Goal: Task Accomplishment & Management: Complete application form

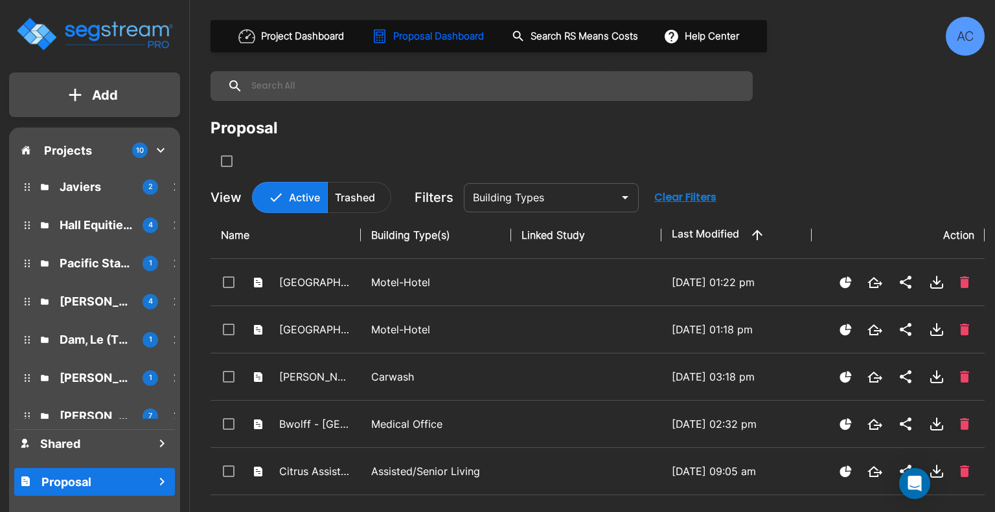
scroll to position [126, 0]
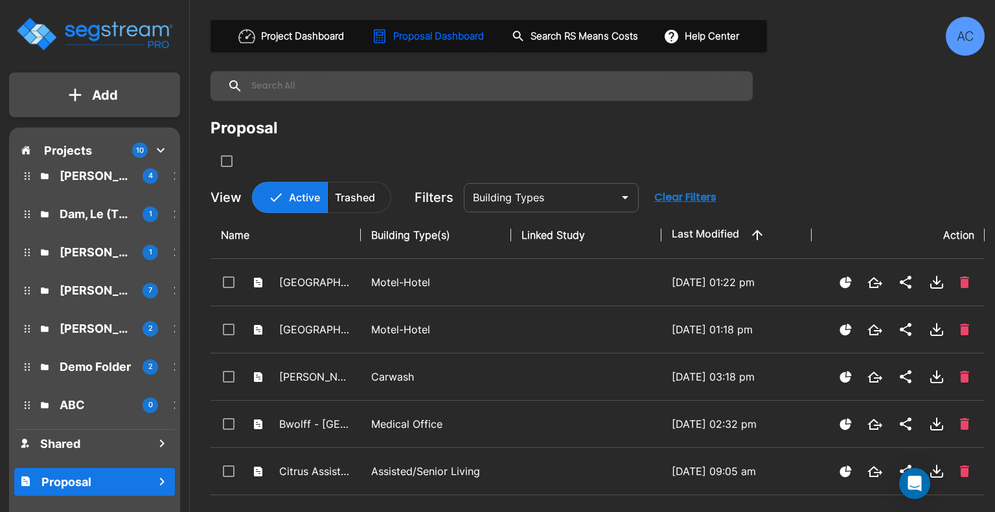
click at [120, 93] on button "Add" at bounding box center [94, 95] width 171 height 38
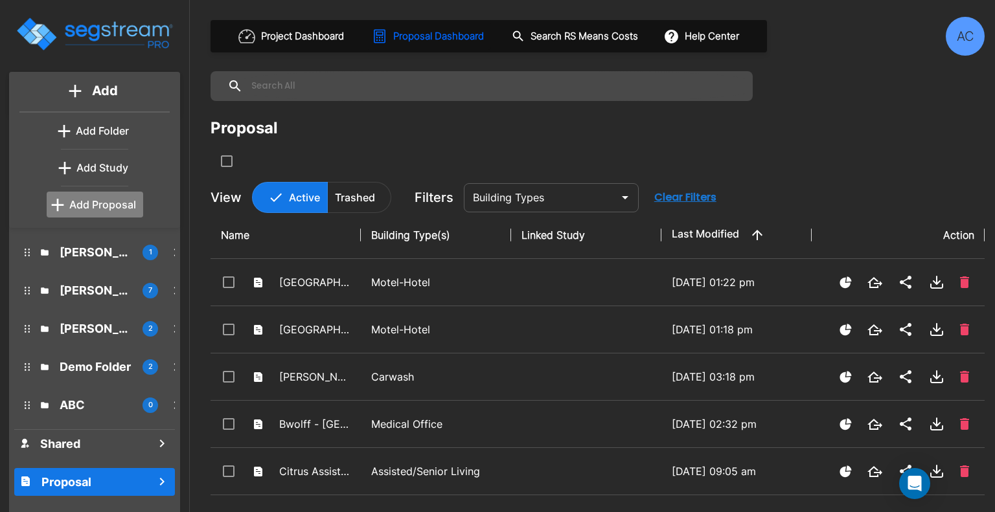
click at [121, 204] on p "Add Proposal" at bounding box center [102, 205] width 67 height 16
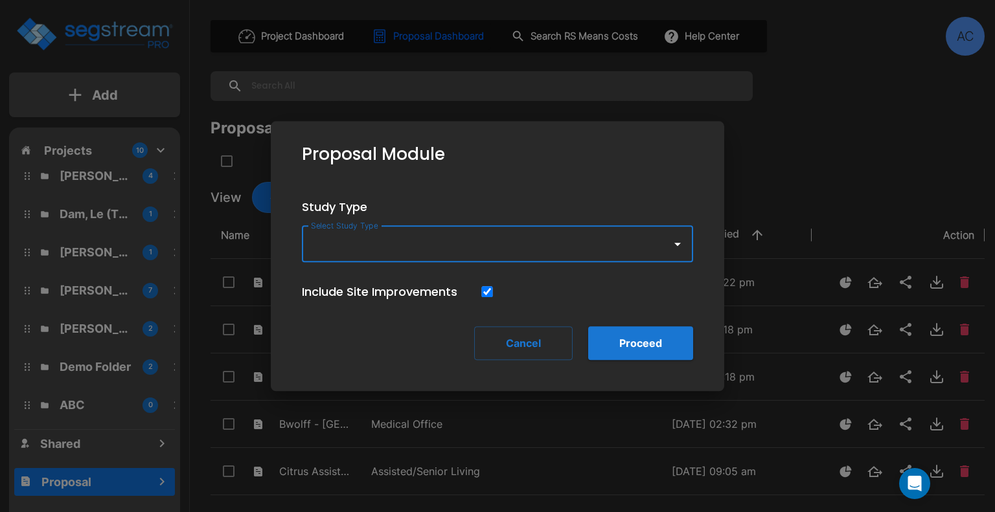
click at [674, 238] on icon "button" at bounding box center [678, 244] width 16 height 16
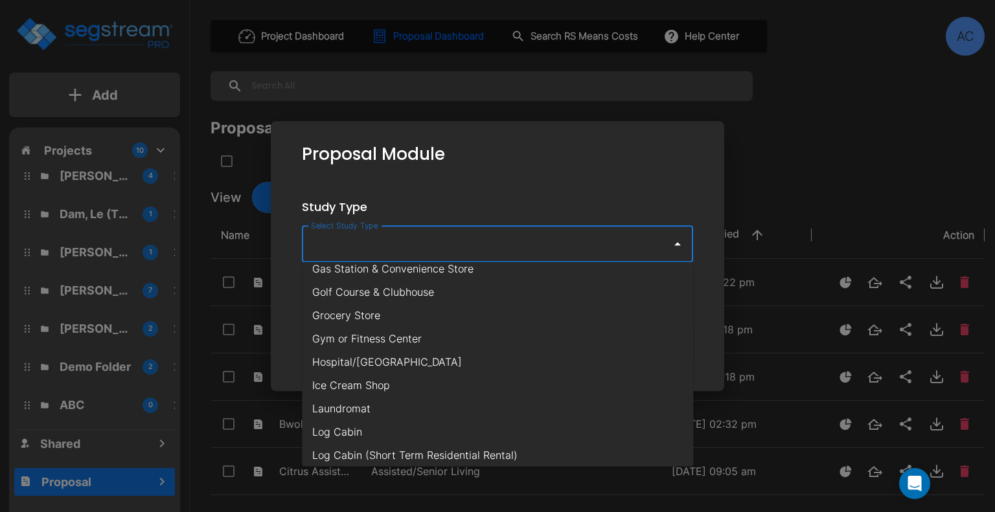
scroll to position [518, 0]
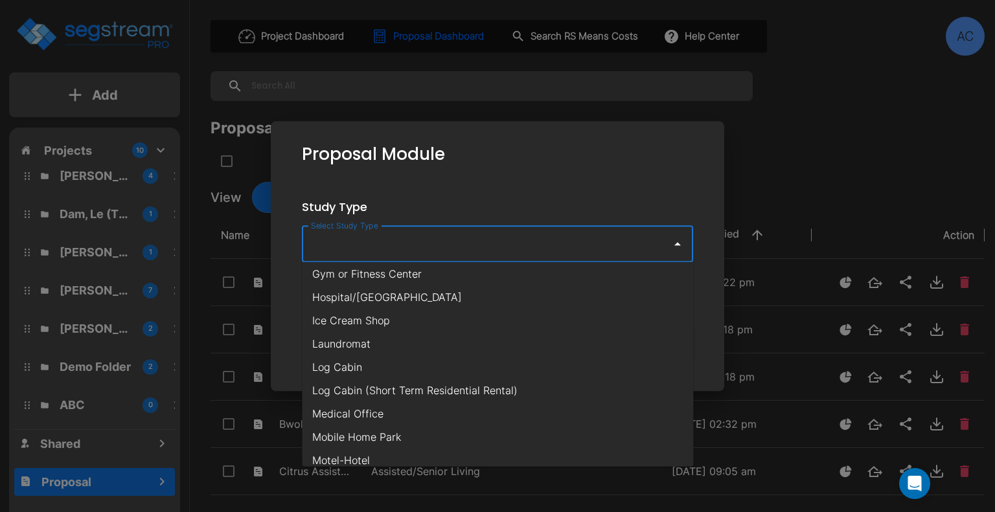
click at [581, 415] on li "Medical Office" at bounding box center [497, 413] width 391 height 23
type input "Medical Office"
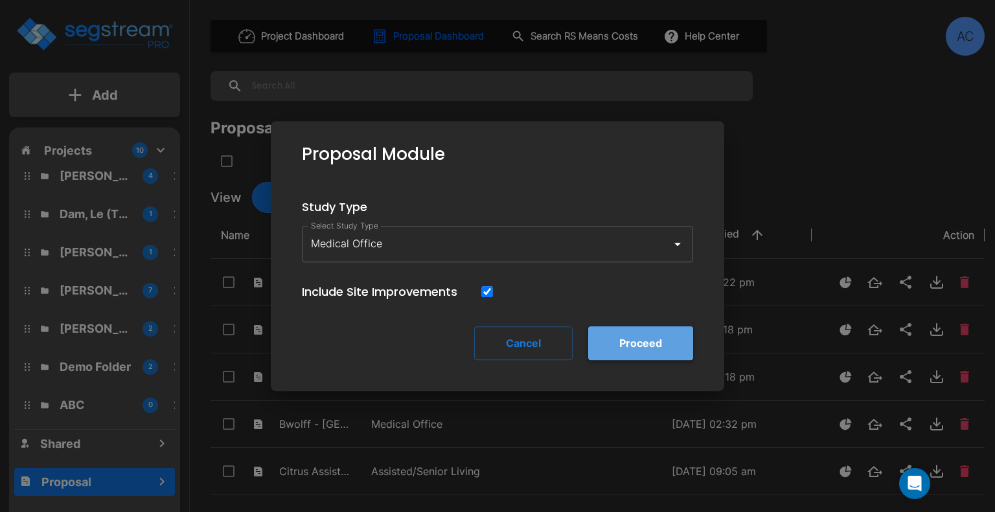
click at [641, 341] on button "Proceed" at bounding box center [640, 344] width 105 height 34
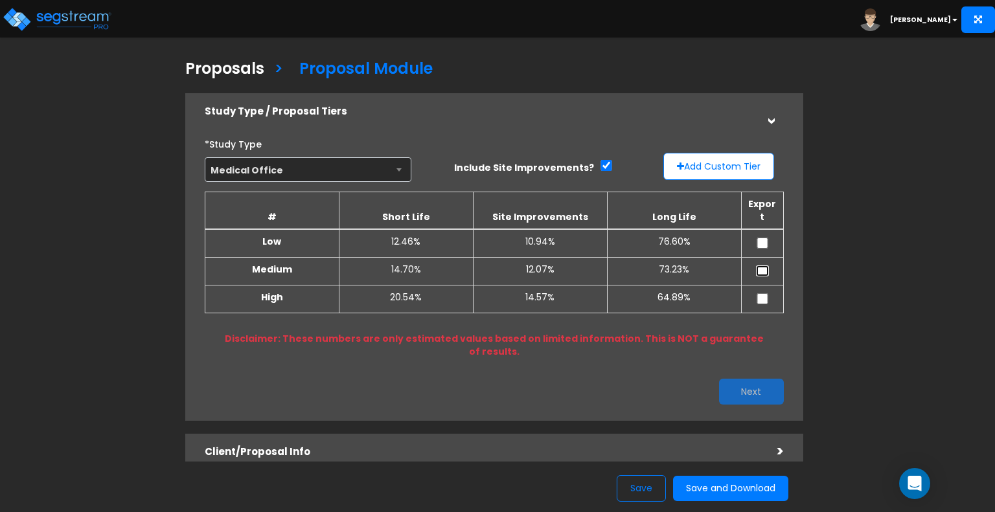
click at [758, 266] on input "checkbox" at bounding box center [762, 271] width 13 height 11
click at [761, 266] on input "checkbox" at bounding box center [762, 271] width 13 height 11
checkbox input "false"
click at [744, 163] on button "Add Custom Tier" at bounding box center [718, 166] width 111 height 27
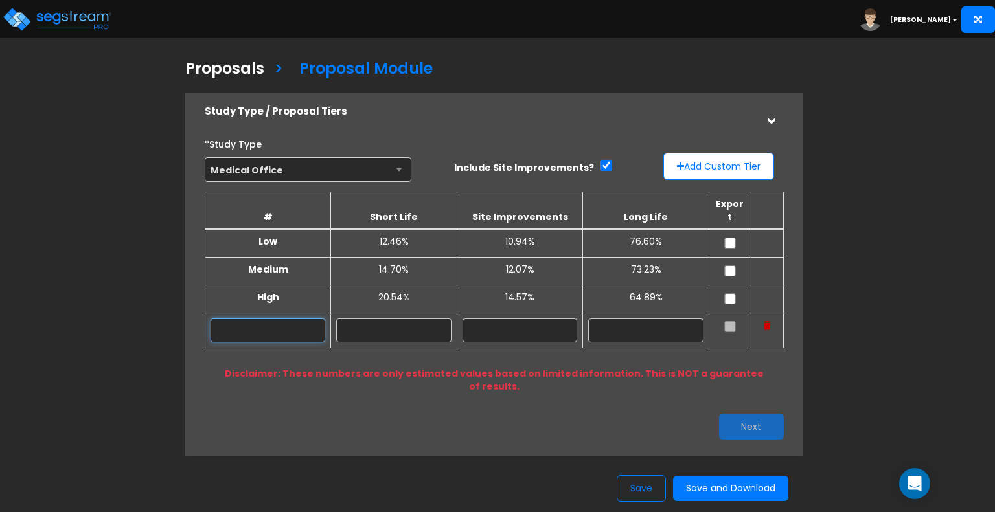
click at [259, 319] on input "text" at bounding box center [268, 331] width 115 height 24
type input "BPM Estimate"
click at [949, 175] on div "Proposals > Proposal Module Study Type / Proposal Tiers > *Study Type Medical O…" at bounding box center [497, 434] width 995 height 754
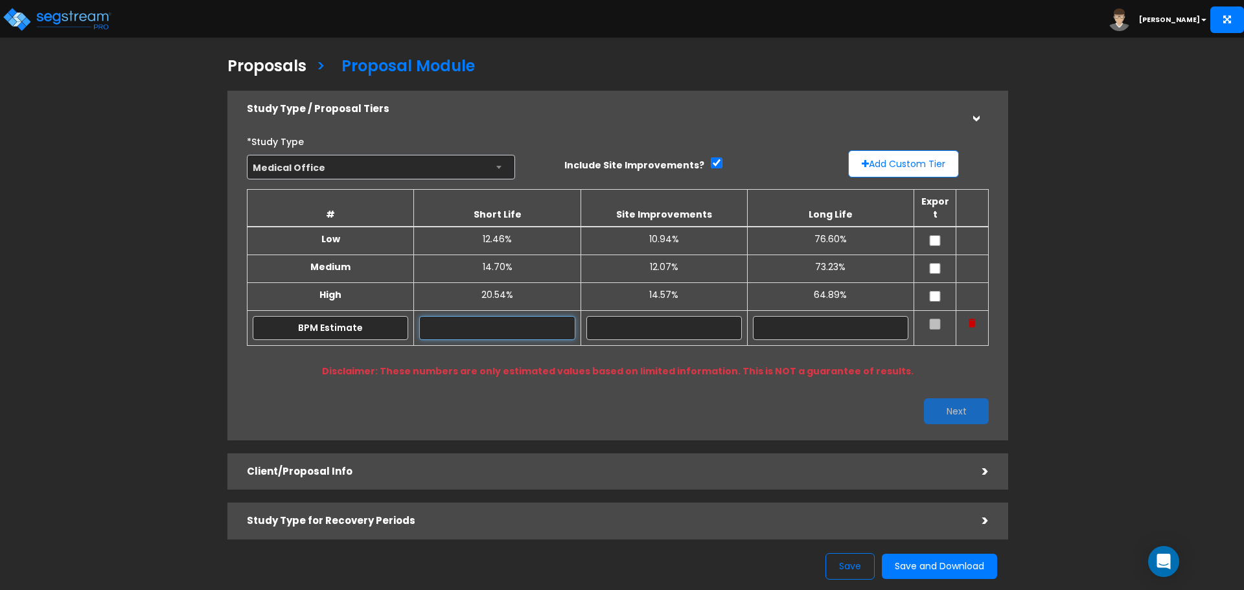
drag, startPoint x: 513, startPoint y: 317, endPoint x: 569, endPoint y: 323, distance: 56.1
click at [513, 317] on input "text" at bounding box center [496, 328] width 155 height 24
type input "19.00%"
type input "12.50%"
type input "68.50%"
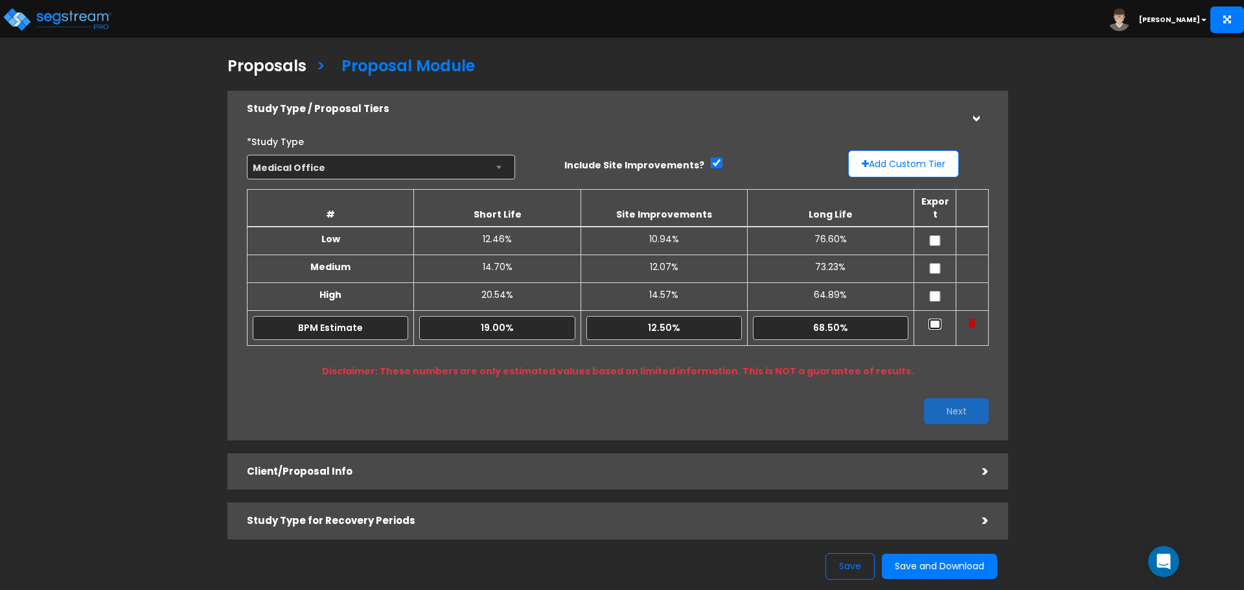
click at [933, 319] on input "checkbox" at bounding box center [934, 324] width 13 height 11
checkbox input "true"
click at [972, 409] on button "Next" at bounding box center [956, 411] width 65 height 26
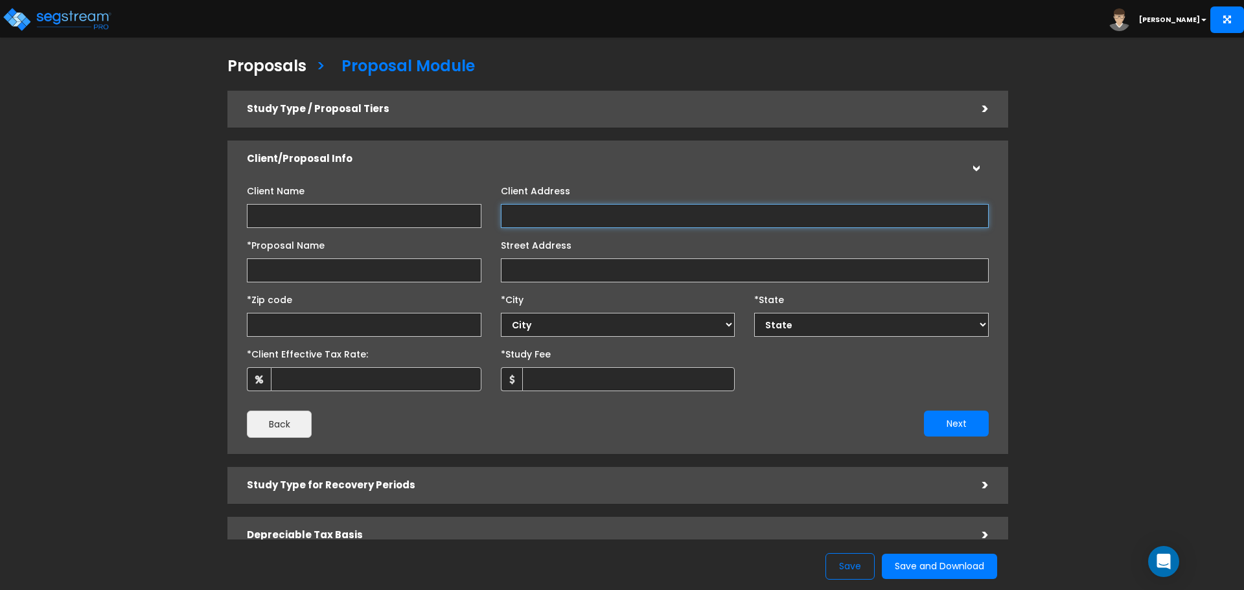
click at [573, 220] on input "Client Address" at bounding box center [745, 216] width 488 height 24
click at [550, 268] on input "Street Address" at bounding box center [745, 271] width 488 height 24
paste input "[STREET_ADDRESS]"
drag, startPoint x: 571, startPoint y: 269, endPoint x: 794, endPoint y: 238, distance: 224.9
click at [763, 266] on input "[STREET_ADDRESS]" at bounding box center [745, 271] width 488 height 24
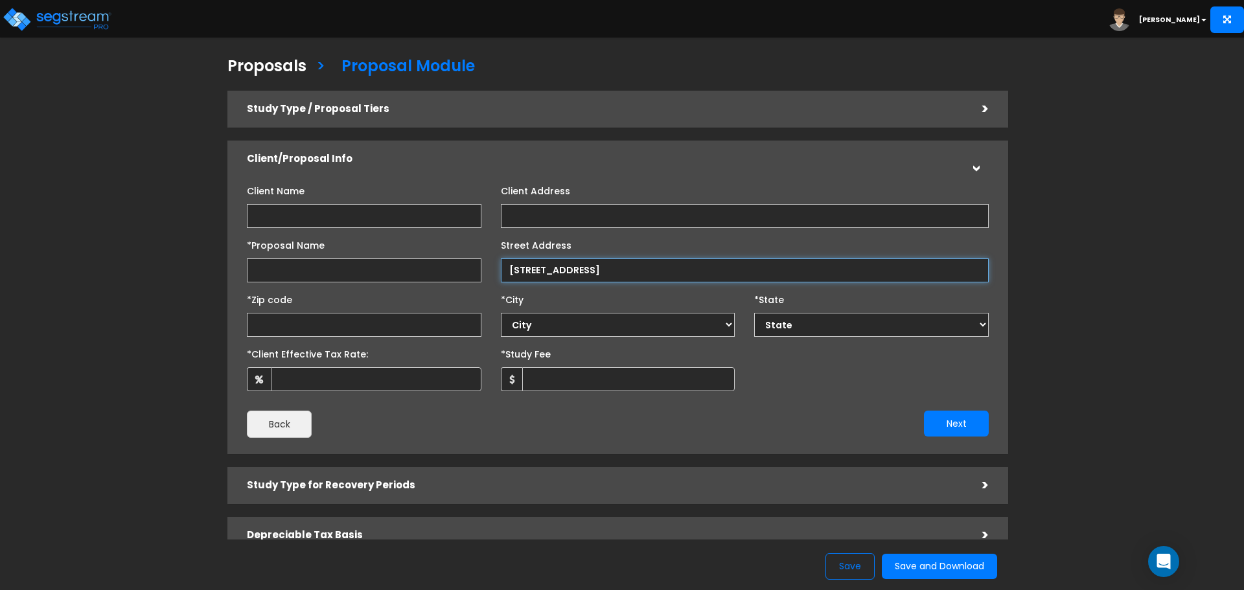
type input "[STREET_ADDRESS]"
click at [303, 323] on input "text" at bounding box center [364, 325] width 235 height 24
type input "75082"
select select "[GEOGRAPHIC_DATA]"
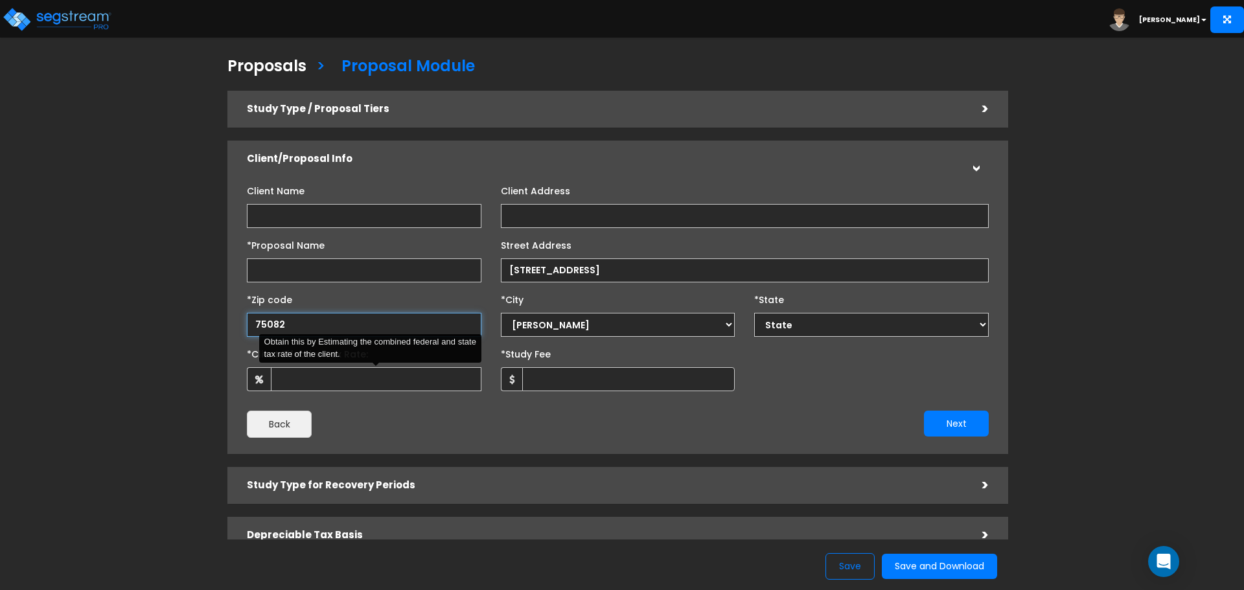
type input "75082"
click at [343, 384] on input "*Client Effective Tax Rate:" at bounding box center [376, 379] width 211 height 24
type input "37"
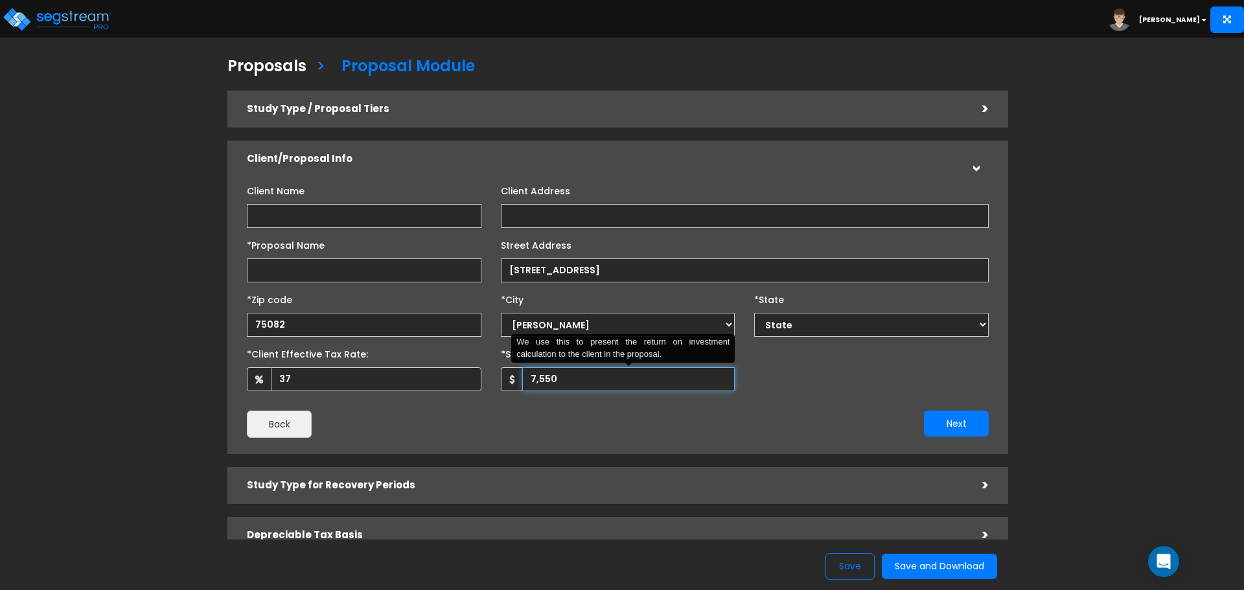
drag, startPoint x: 538, startPoint y: 378, endPoint x: 610, endPoint y: 382, distance: 72.0
click at [610, 382] on input "7,550" at bounding box center [628, 379] width 213 height 24
type input "7,250"
click at [960, 416] on button "Next" at bounding box center [956, 424] width 65 height 26
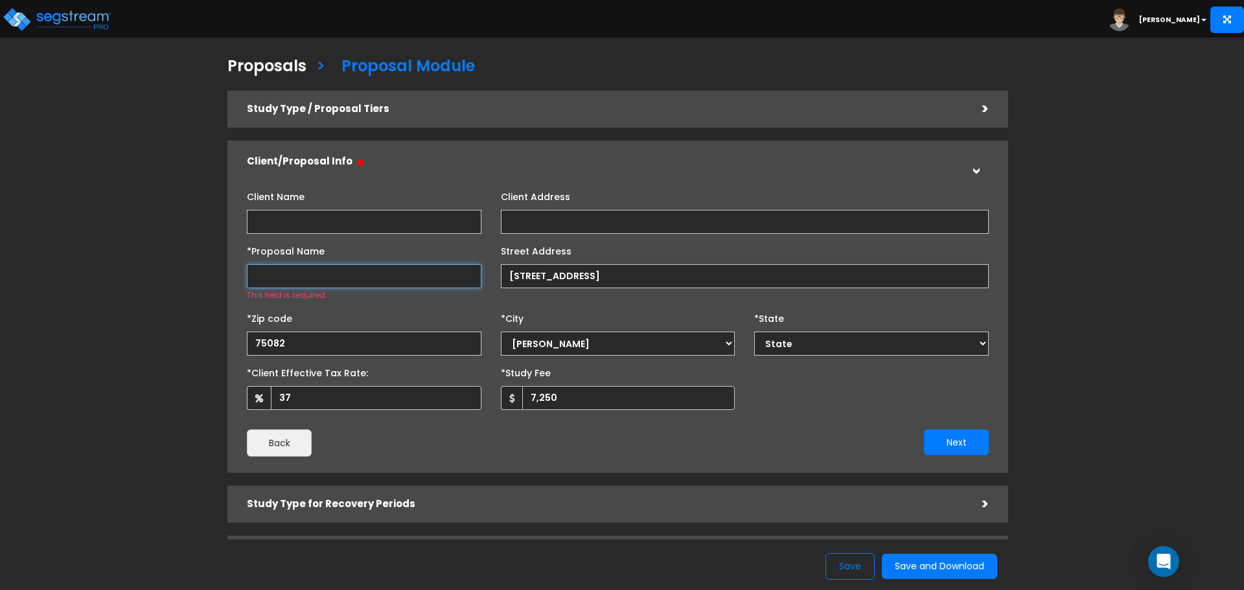
click at [369, 279] on input "*Proposal Name" at bounding box center [364, 276] width 235 height 24
type input "BWOLFF - [GEOGRAPHIC_DATA]"
click at [365, 215] on input "Client Name" at bounding box center [364, 222] width 235 height 24
drag, startPoint x: 318, startPoint y: 219, endPoint x: 323, endPoint y: 225, distance: 8.3
click at [318, 219] on input "Client Name" at bounding box center [364, 222] width 235 height 24
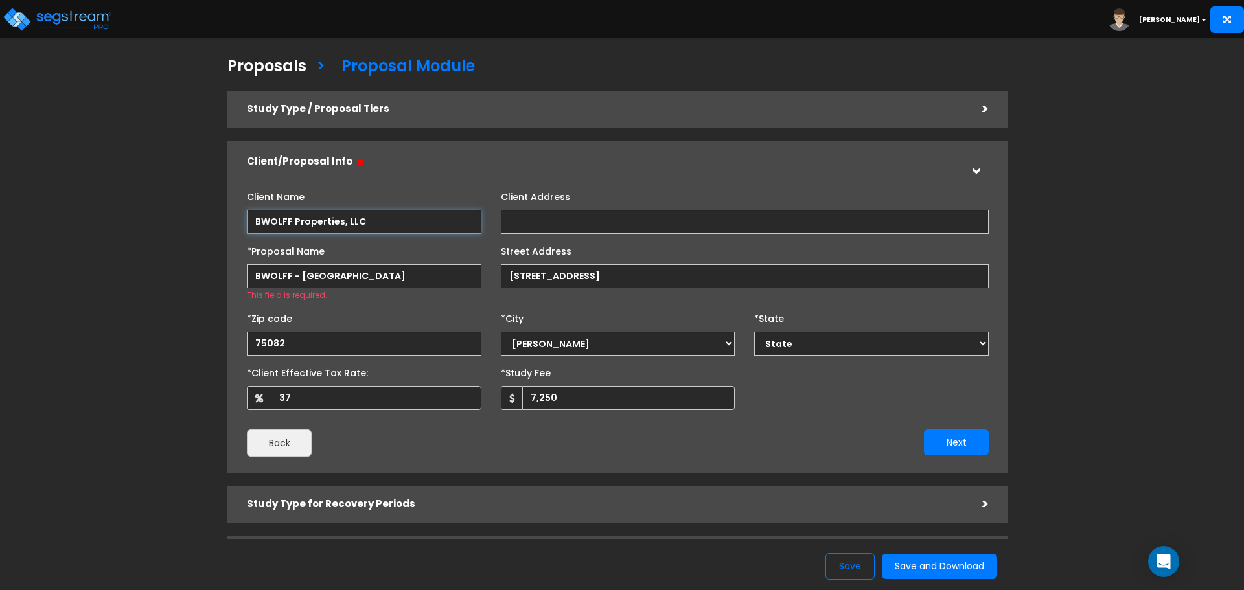
type input "BWOLFF Properties, LLC"
click at [402, 276] on input "BWOLFF - [GEOGRAPHIC_DATA]" at bounding box center [364, 276] width 235 height 24
click at [562, 224] on input "Client Address" at bounding box center [745, 222] width 488 height 24
click at [939, 442] on button "Next" at bounding box center [956, 443] width 65 height 26
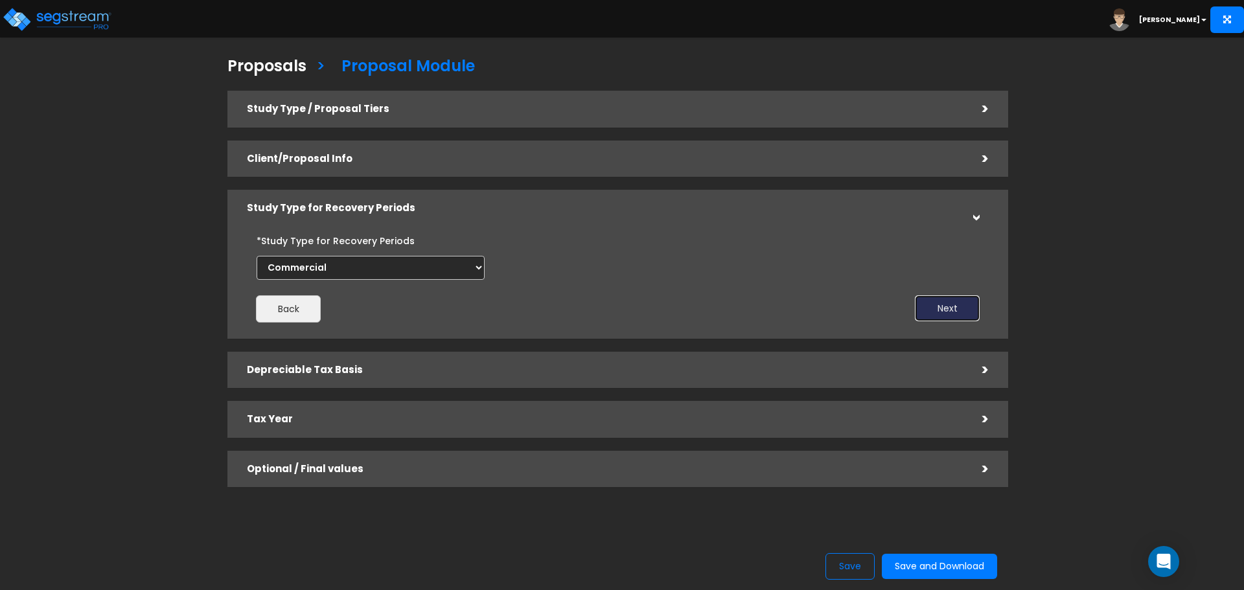
click at [927, 305] on button "Next" at bounding box center [947, 308] width 65 height 26
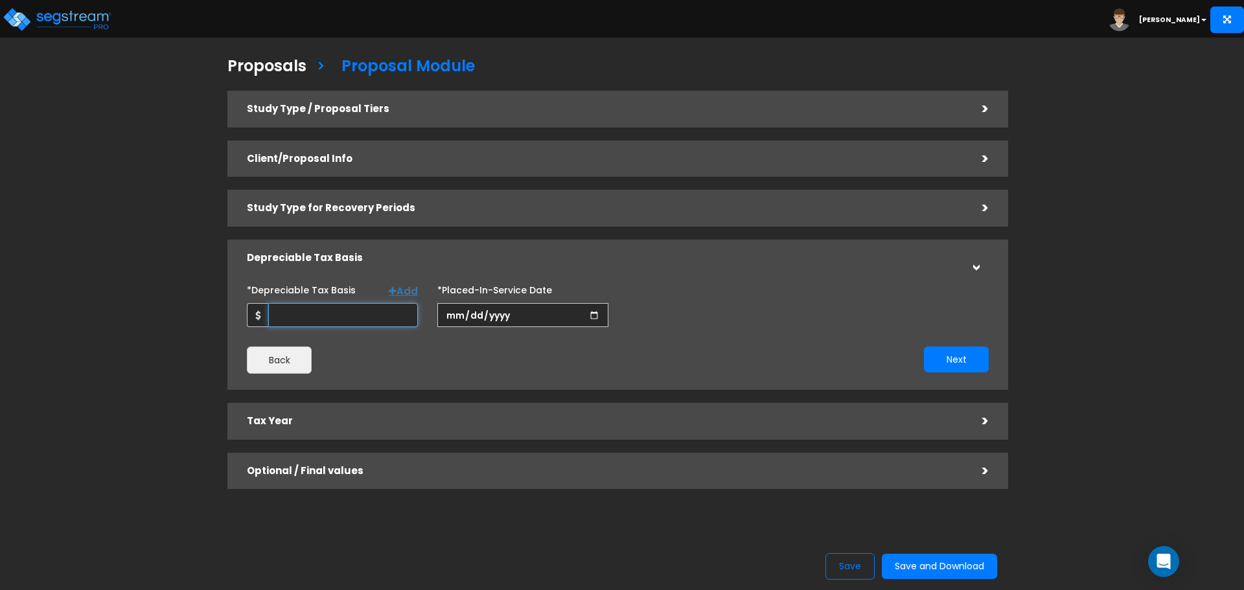
click at [360, 317] on input "*Depreciable Tax Basis" at bounding box center [343, 315] width 150 height 24
click at [328, 314] on input "*Depreciable Tax Basis" at bounding box center [343, 315] width 150 height 24
type input "1,110,572"
type input "[DATE]"
click at [950, 358] on button "Next" at bounding box center [956, 360] width 65 height 26
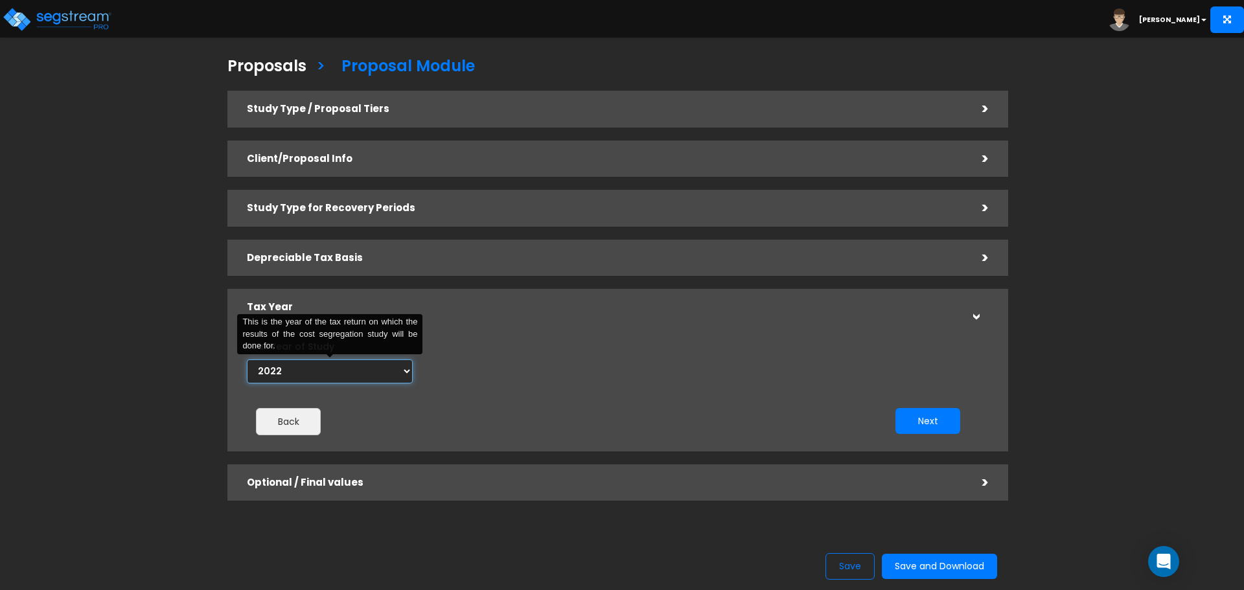
click at [408, 373] on select "2022 2023 2024 2025 2026" at bounding box center [330, 372] width 166 height 24
select select "2025"
click at [247, 360] on select "2022 2023 2024 2025 2026" at bounding box center [330, 372] width 166 height 24
click at [526, 373] on input "Prior Accumulated Depreciation" at bounding box center [526, 372] width 144 height 24
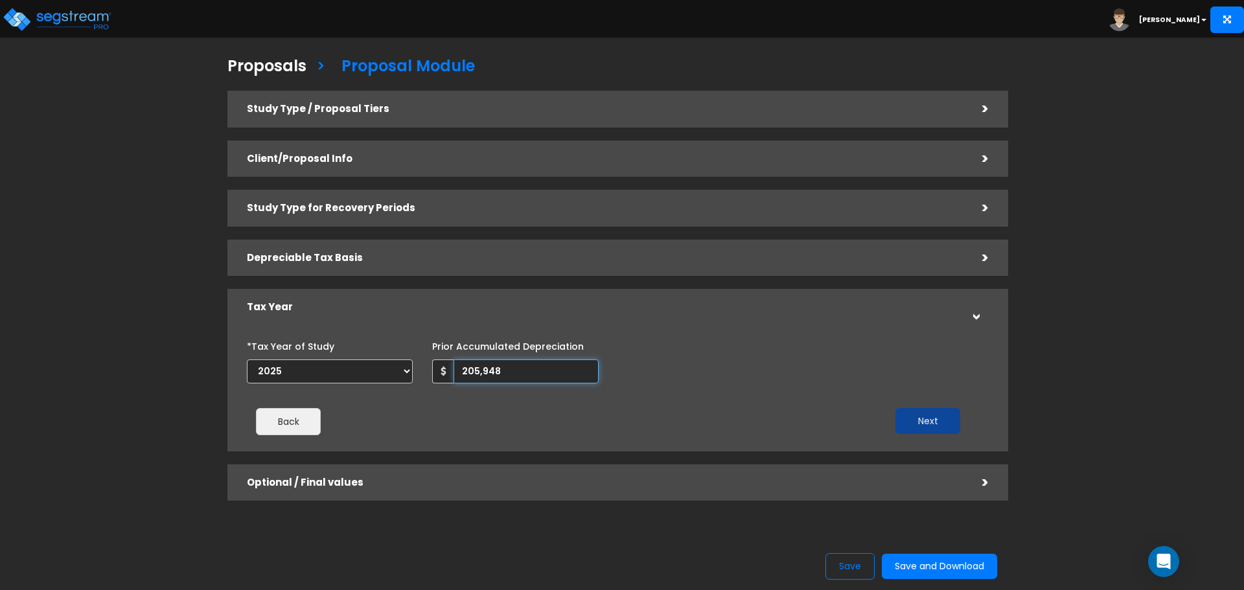
type input "205,948"
click at [944, 413] on button "Next" at bounding box center [927, 421] width 65 height 26
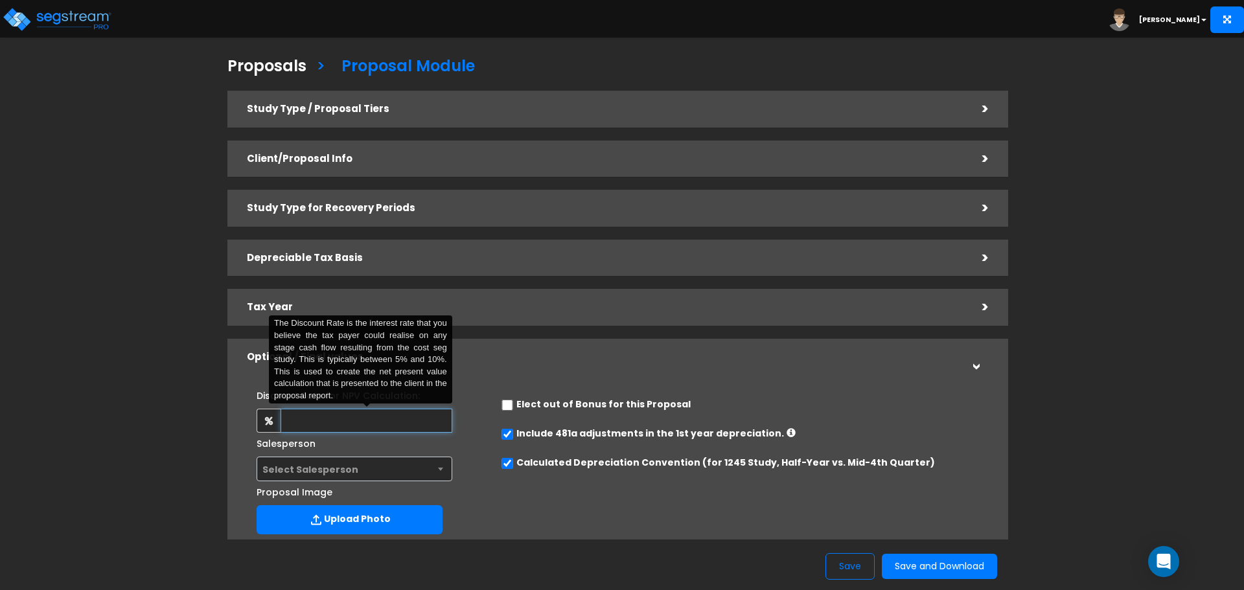
click at [377, 425] on input "text" at bounding box center [366, 421] width 171 height 24
type input "8"
click at [922, 512] on button "Save and Download" at bounding box center [939, 566] width 115 height 25
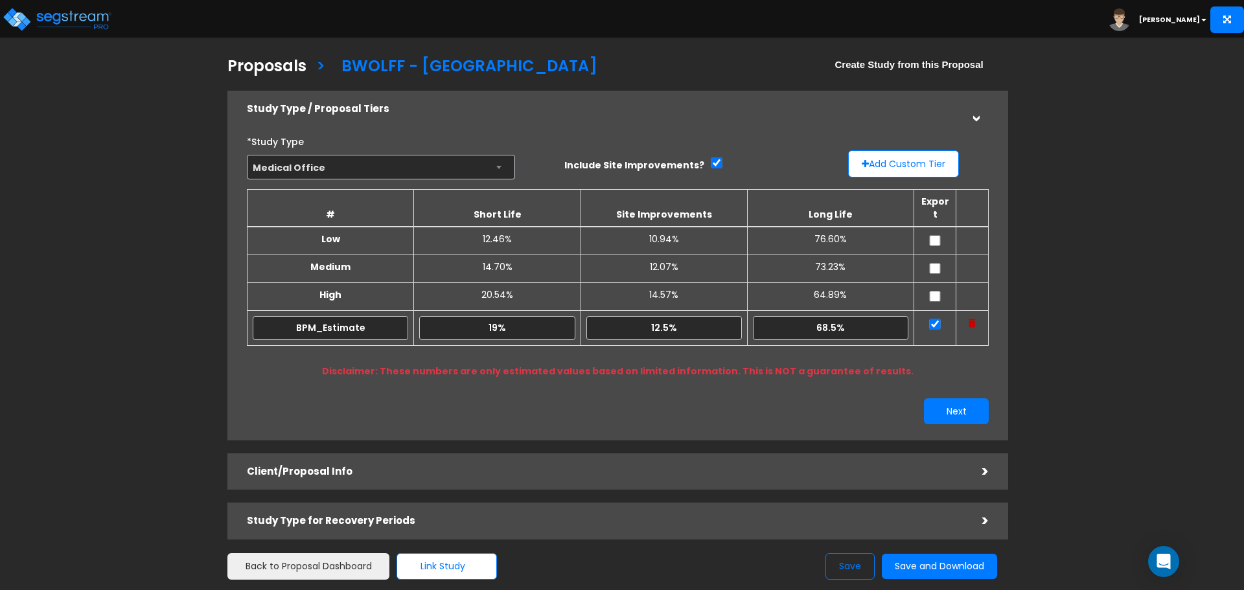
drag, startPoint x: 162, startPoint y: 207, endPoint x: 169, endPoint y: 202, distance: 8.4
click at [163, 207] on div "Proposals > [GEOGRAPHIC_DATA] Create Study from this Proposal Study Type / Prop…" at bounding box center [618, 377] width 1020 height 884
click at [980, 402] on button "Next" at bounding box center [956, 411] width 65 height 26
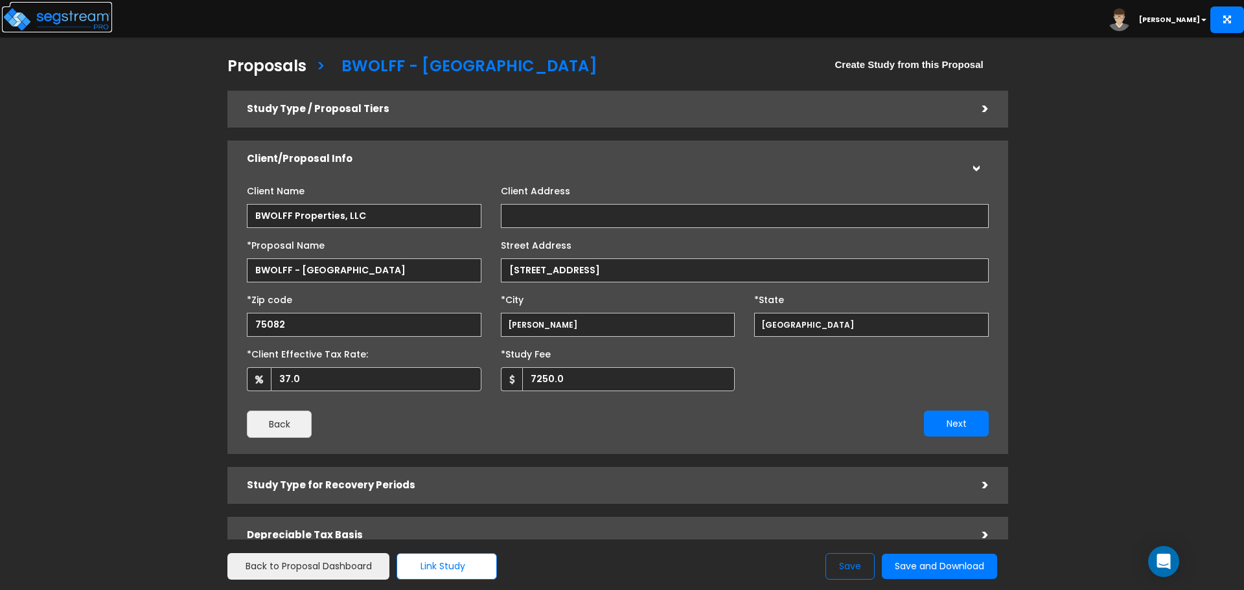
click at [66, 26] on img at bounding box center [57, 19] width 110 height 26
